Goal: Task Accomplishment & Management: Use online tool/utility

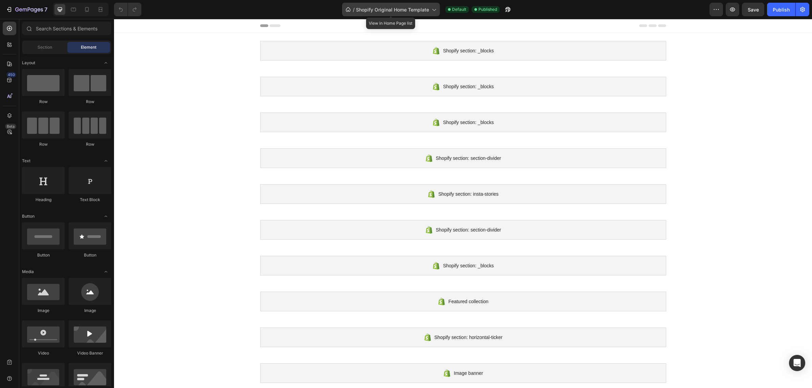
click at [427, 11] on span "Shopify Original Home Template" at bounding box center [392, 9] width 73 height 7
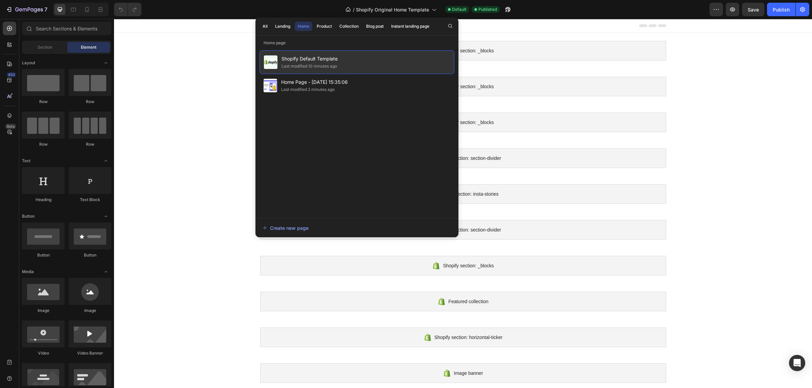
click at [363, 65] on div "Shopify Default Template Last modified 10 minutes ago" at bounding box center [356, 62] width 195 height 24
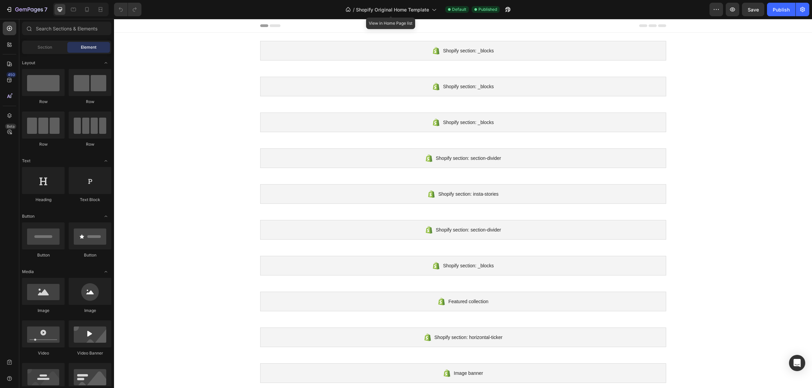
click at [410, 2] on div "/ Shopify Original Home Template" at bounding box center [391, 9] width 98 height 16
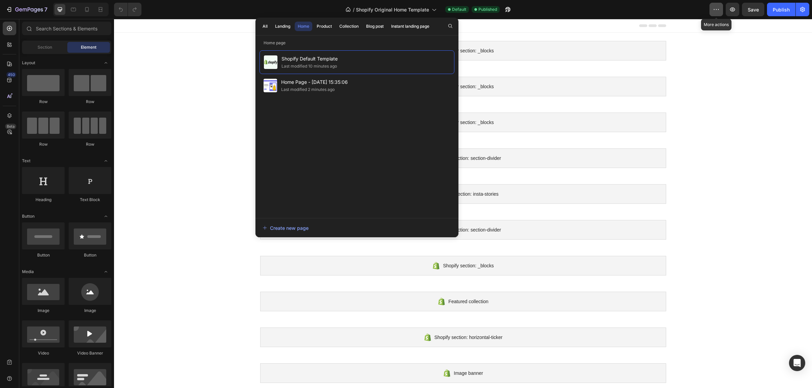
click at [714, 9] on icon "button" at bounding box center [716, 9] width 7 height 7
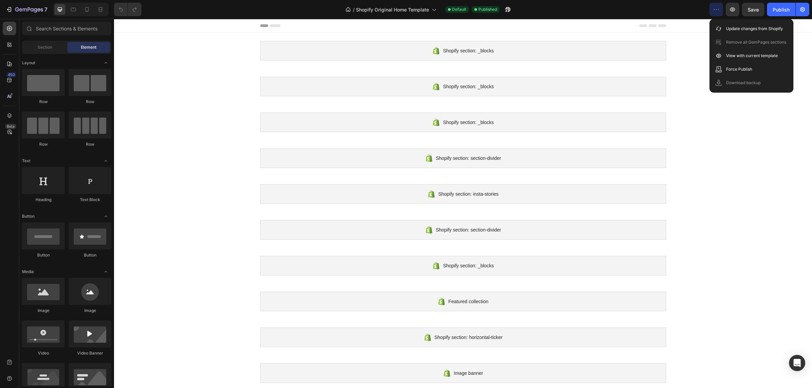
click at [689, 119] on div "Shopify section: _blocks Shopify section: _blocks Shopify section: _blocks Shop…" at bounding box center [463, 374] width 698 height 683
click at [394, 6] on span "Shopify Original Home Template" at bounding box center [392, 9] width 73 height 7
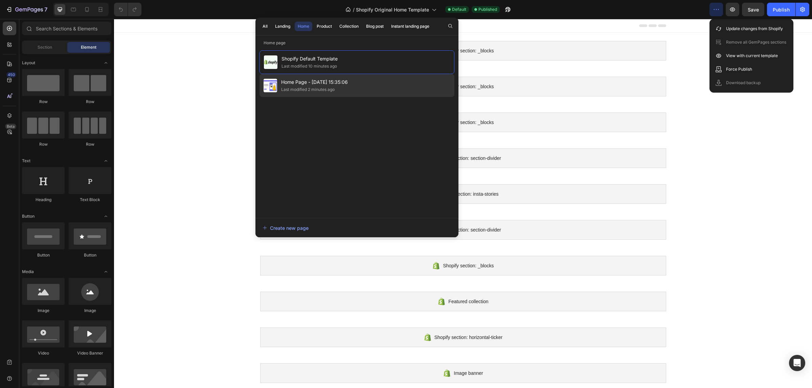
click at [380, 88] on div "Home Page - [DATE] 15:35:06 Last modified 2 minutes ago" at bounding box center [356, 85] width 195 height 23
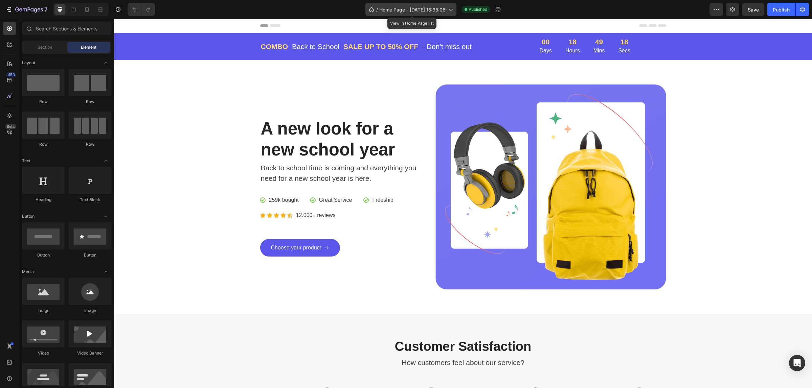
click at [430, 14] on div "/ Home Page - [DATE] 15:35:06" at bounding box center [410, 10] width 91 height 14
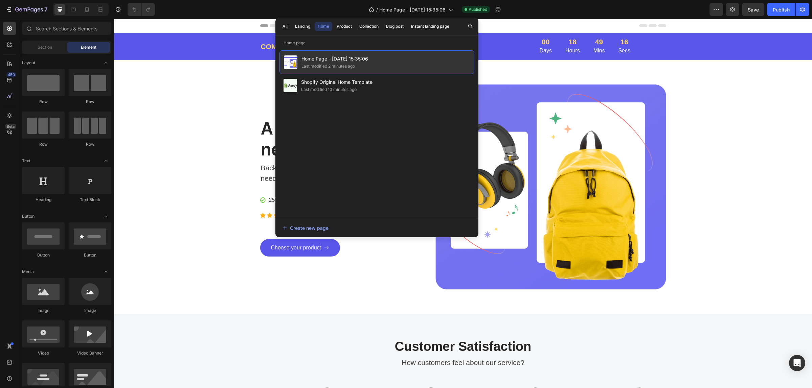
click at [376, 69] on div "Home Page - [DATE] 15:35:06 Last modified 2 minutes ago" at bounding box center [376, 62] width 195 height 24
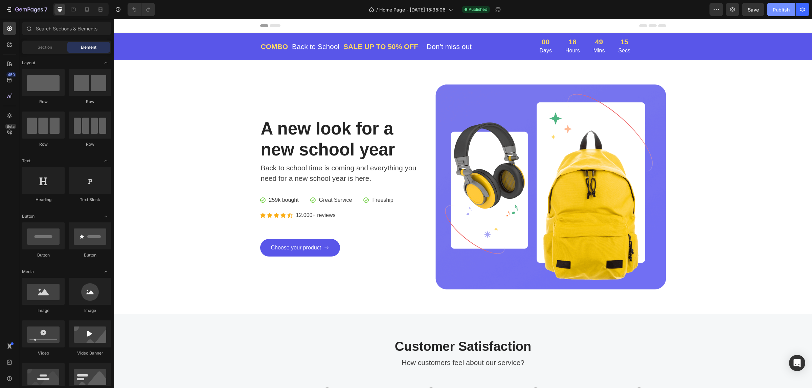
click at [775, 11] on div "Publish" at bounding box center [781, 9] width 17 height 7
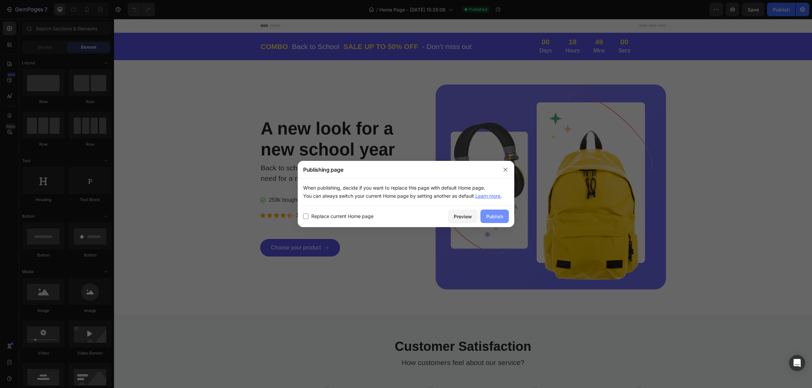
click at [488, 217] on div "Publish" at bounding box center [494, 216] width 17 height 7
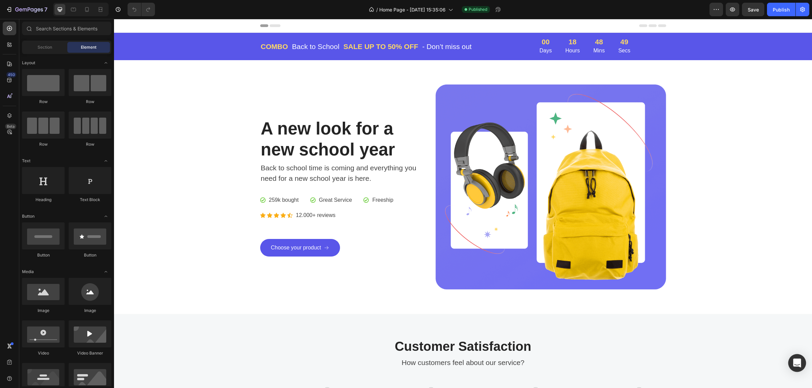
click at [797, 364] on icon "Open Intercom Messenger" at bounding box center [797, 363] width 8 height 9
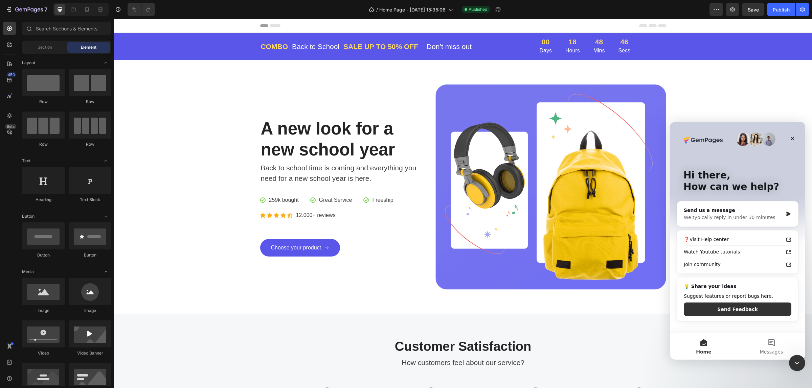
click at [797, 363] on icon "Close Intercom Messenger" at bounding box center [797, 363] width 8 height 8
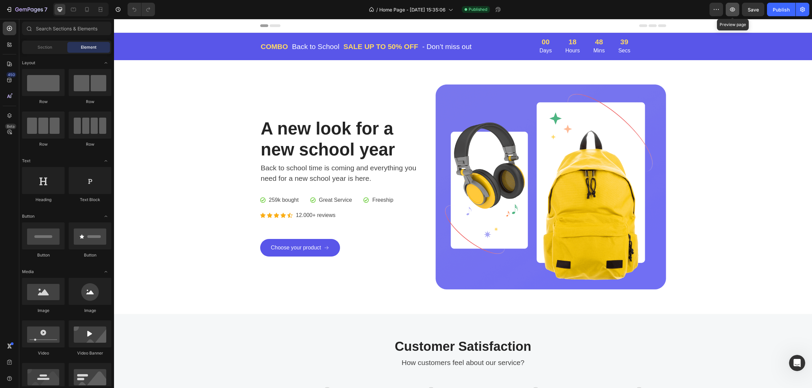
click at [730, 10] on icon "button" at bounding box center [732, 9] width 7 height 7
click at [801, 11] on icon "button" at bounding box center [802, 9] width 7 height 7
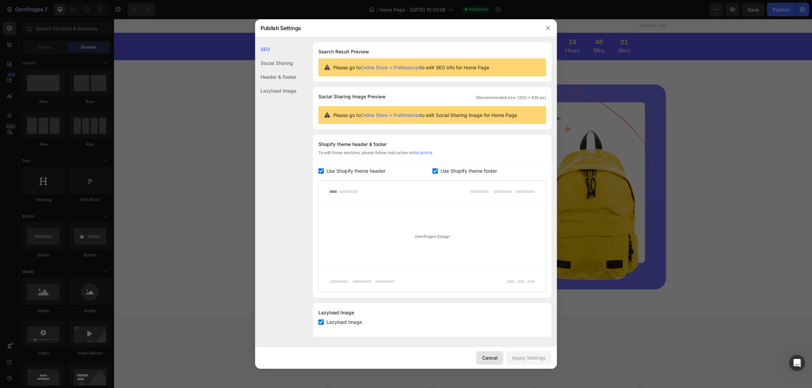
click at [492, 361] on div "Cancel" at bounding box center [490, 357] width 16 height 7
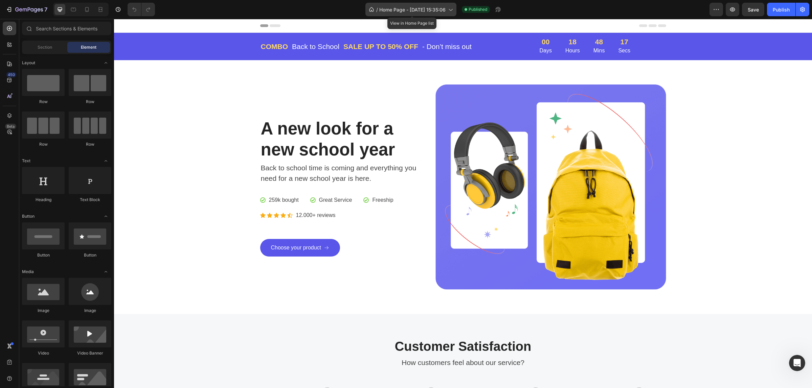
click at [451, 11] on icon at bounding box center [450, 9] width 7 height 7
click at [233, 8] on div "/ Home Page - [DATE] 15:35:06 Published" at bounding box center [434, 10] width 549 height 14
click at [779, 5] on button "Publish" at bounding box center [781, 10] width 28 height 14
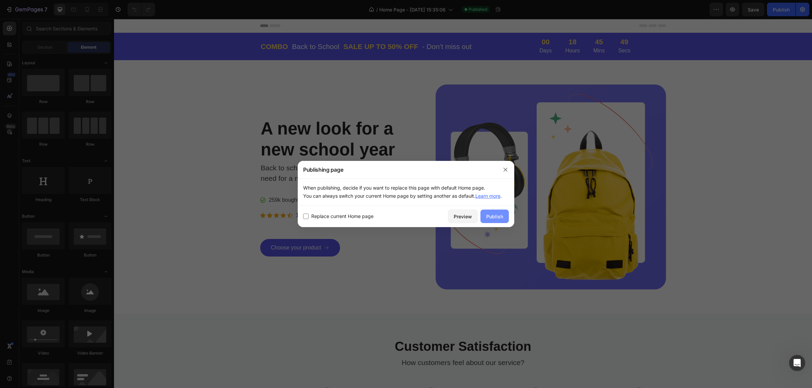
click at [497, 215] on div "Publish" at bounding box center [494, 216] width 17 height 7
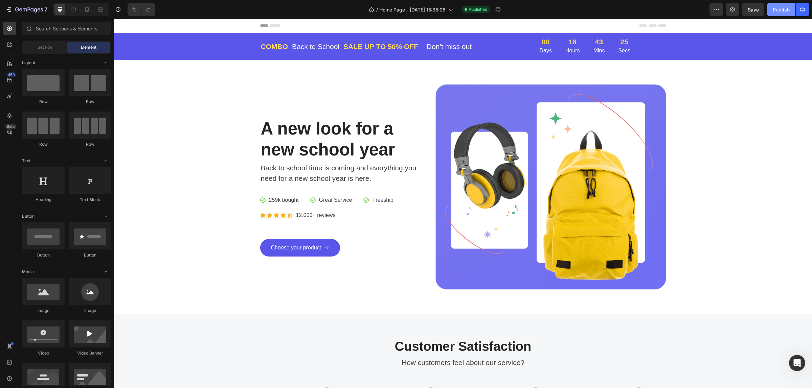
click at [772, 13] on button "Publish" at bounding box center [781, 10] width 28 height 14
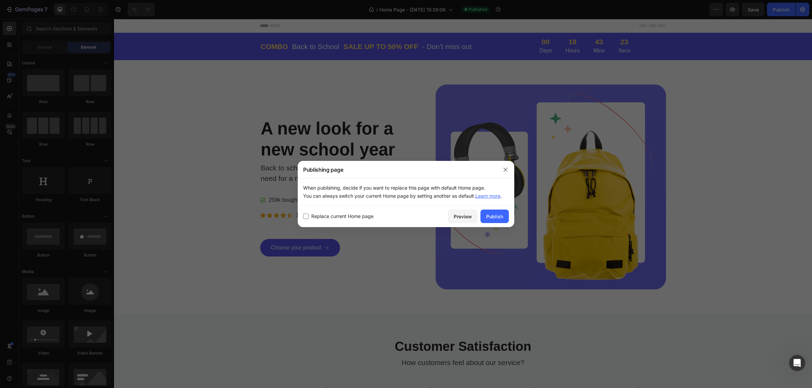
click at [313, 215] on span "Replace current Home page" at bounding box center [342, 216] width 62 height 8
checkbox input "true"
click at [501, 217] on div "Publish" at bounding box center [494, 216] width 17 height 7
